Goal: Task Accomplishment & Management: Complete application form

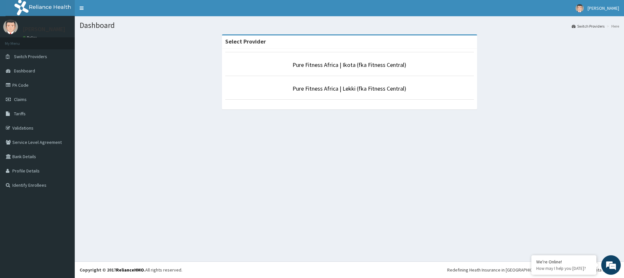
click at [383, 70] on li "Pure Fitness Africa | Ikota (fka Fitness Central)" at bounding box center [349, 64] width 249 height 24
click at [373, 65] on link "Pure Fitness Africa | Ikota (fka Fitness Central)" at bounding box center [350, 64] width 114 height 7
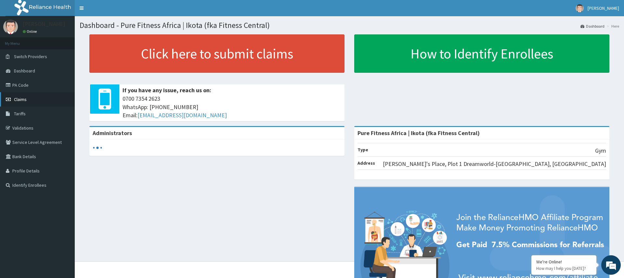
click at [47, 103] on link "Claims" at bounding box center [37, 99] width 75 height 14
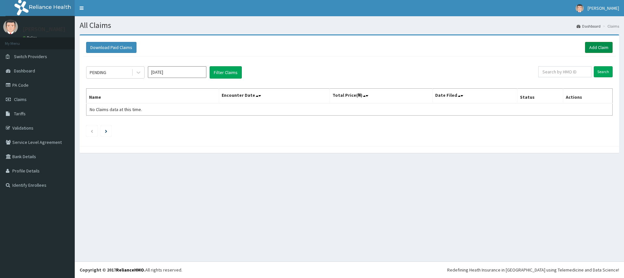
click at [597, 47] on link "Add Claim" at bounding box center [599, 47] width 28 height 11
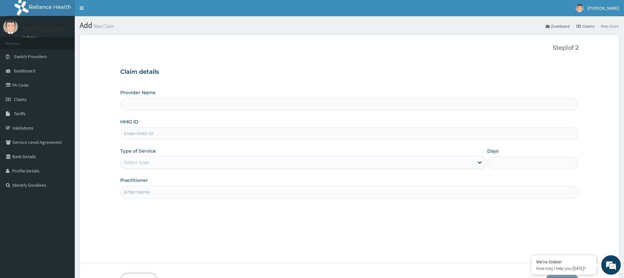
type input "Pure Fitness Africa | Ikota (fka Fitness Central)"
type input "1"
click at [130, 137] on input "HMO ID" at bounding box center [349, 133] width 458 height 13
type input "GCA/10010/A"
click at [130, 191] on input "Practitioner" at bounding box center [349, 192] width 458 height 13
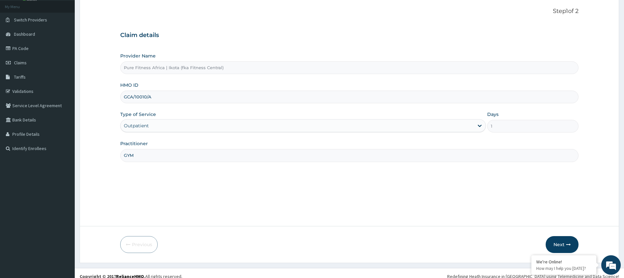
scroll to position [43, 0]
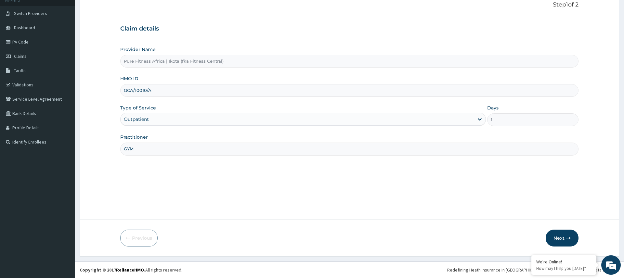
type input "GYM"
click at [565, 235] on button "Next" at bounding box center [562, 238] width 33 height 17
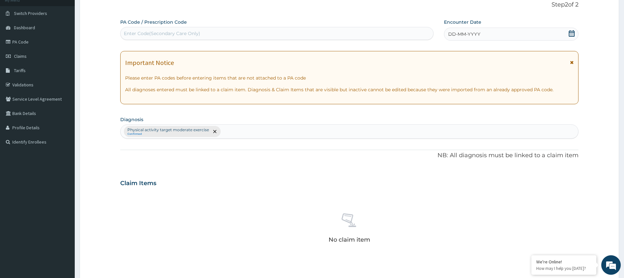
click at [132, 33] on div "Enter Code(Secondary Care Only)" at bounding box center [162, 33] width 76 height 7
type input "PA/632012"
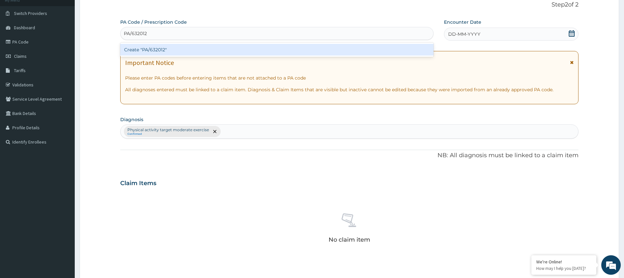
click at [165, 47] on div "Create "PA/632012"" at bounding box center [276, 50] width 313 height 12
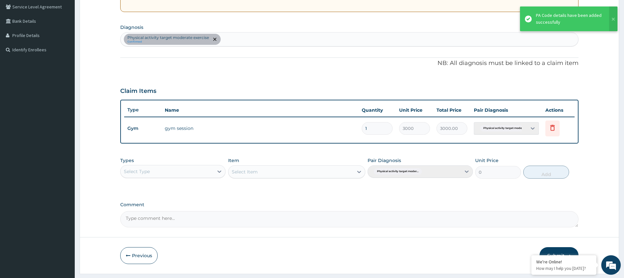
scroll to position [153, 0]
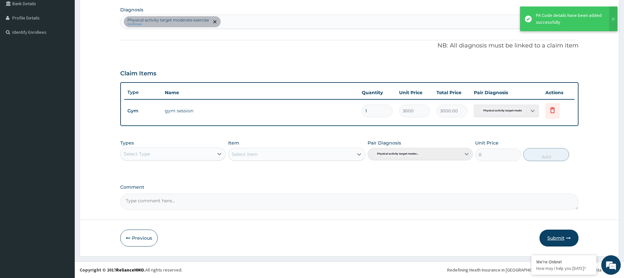
click at [551, 236] on button "Submit" at bounding box center [559, 238] width 39 height 17
